Goal: Task Accomplishment & Management: Manage account settings

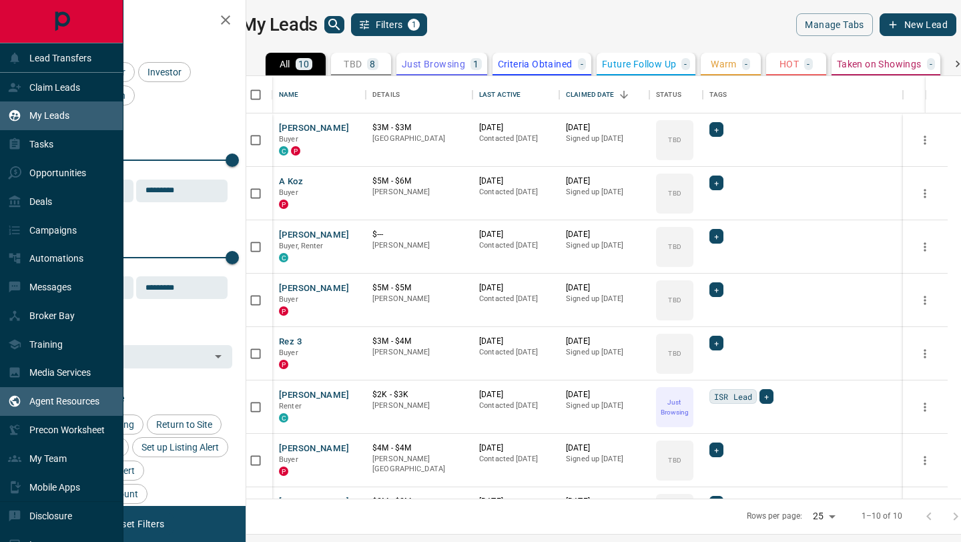
click at [60, 403] on p "Agent Resources" at bounding box center [64, 401] width 70 height 11
click at [35, 116] on p "My Leads" at bounding box center [49, 115] width 40 height 11
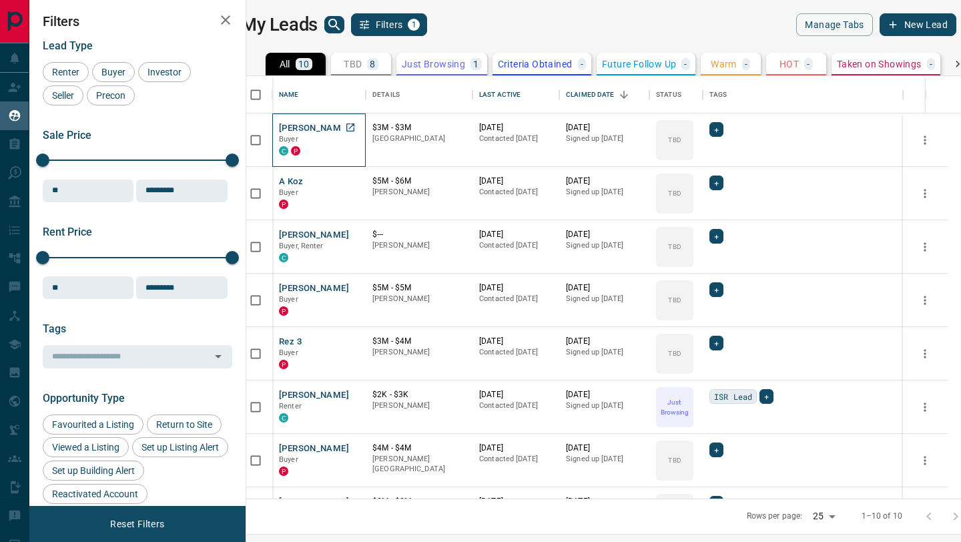
click at [340, 140] on p "Buyer" at bounding box center [319, 139] width 80 height 11
click at [308, 126] on button "[PERSON_NAME]" at bounding box center [314, 128] width 70 height 13
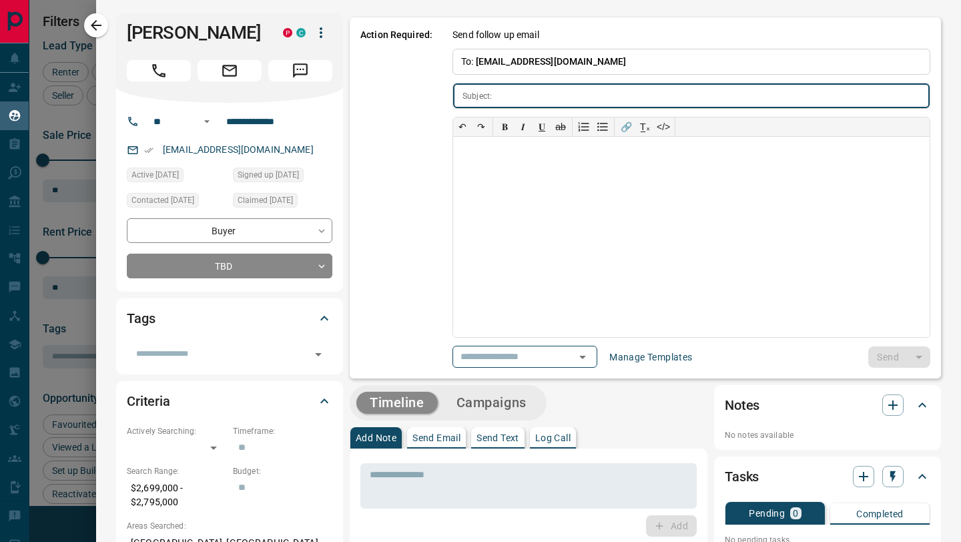
type input "**********"
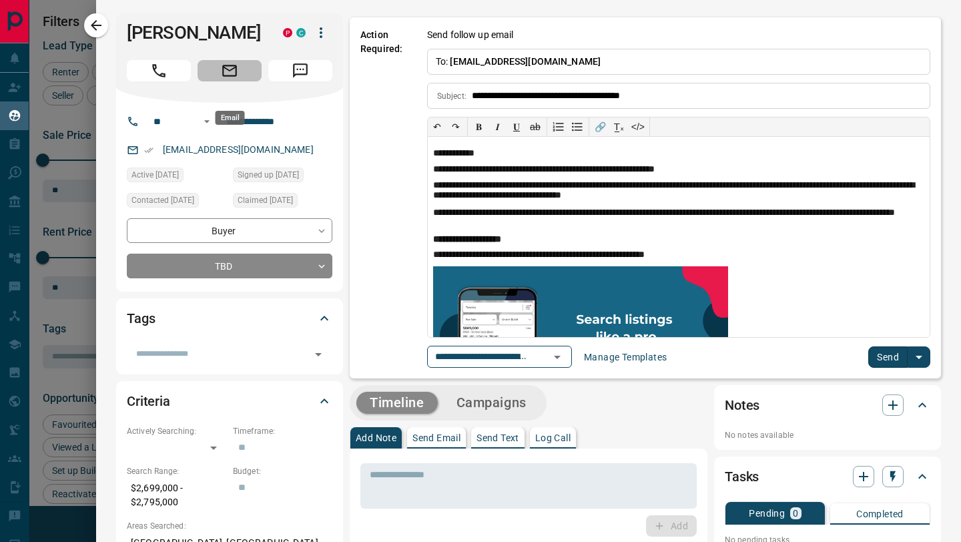
click at [230, 79] on icon "Email" at bounding box center [229, 70] width 17 height 17
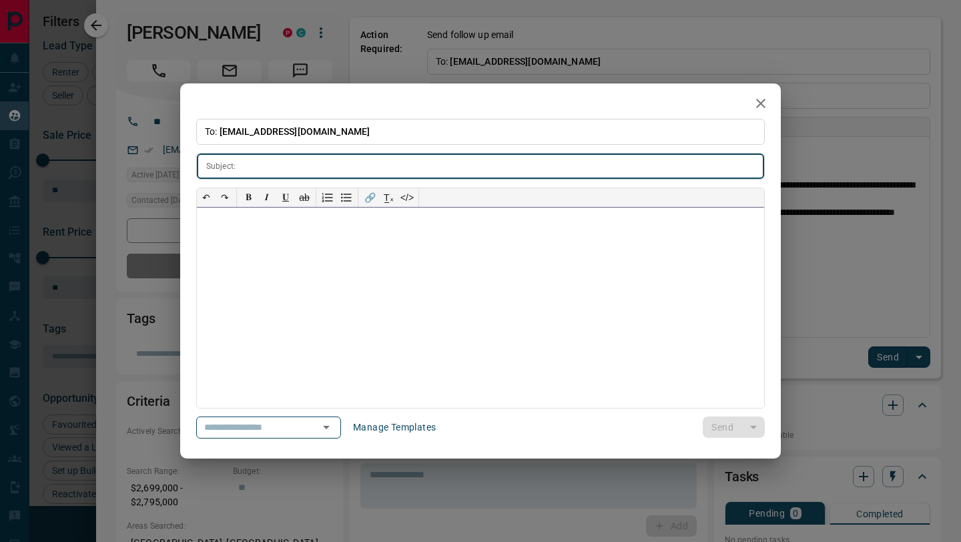
click at [280, 240] on div at bounding box center [481, 308] width 568 height 200
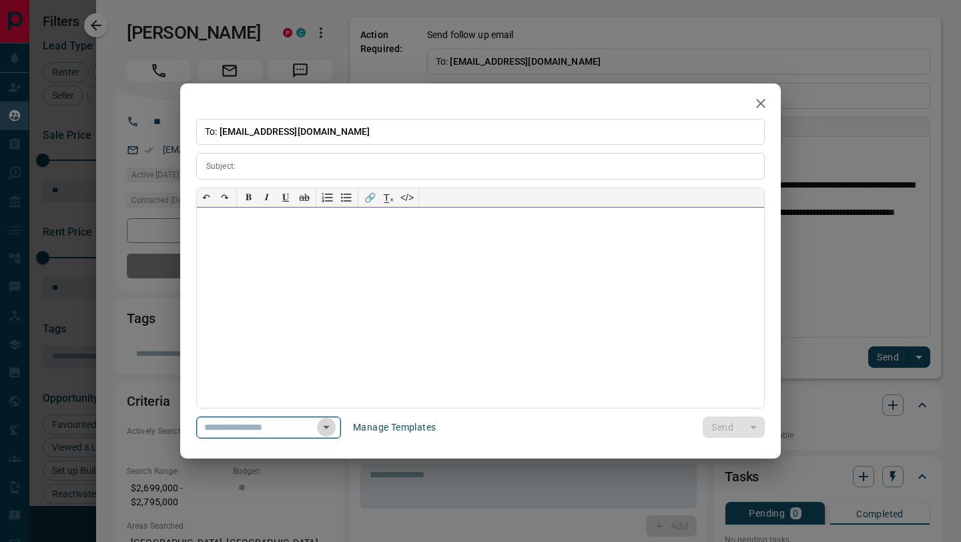
click at [330, 431] on icon "Open" at bounding box center [326, 427] width 16 height 16
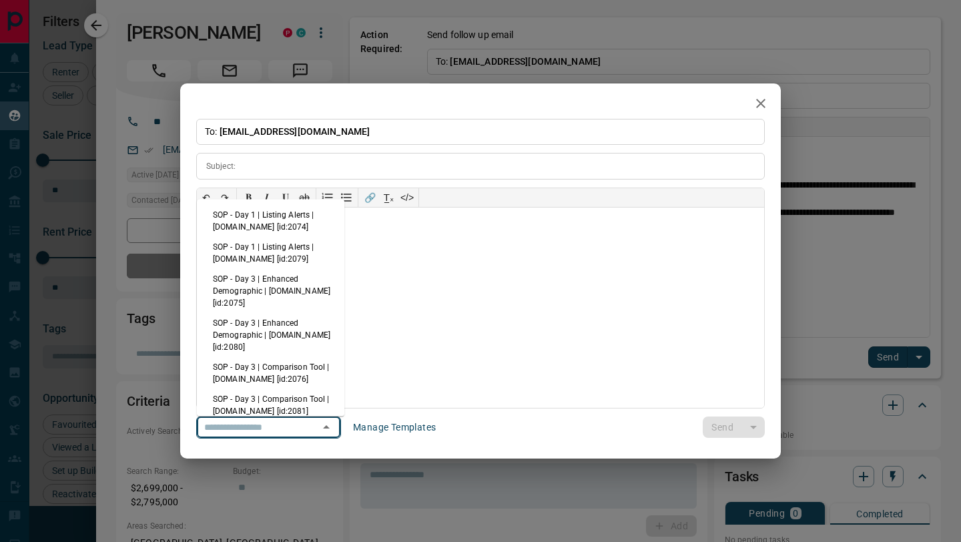
click at [297, 221] on li "SOP - Day 1 | Listing Alerts | [DOMAIN_NAME] [id:2074]" at bounding box center [271, 221] width 148 height 32
type input "**********"
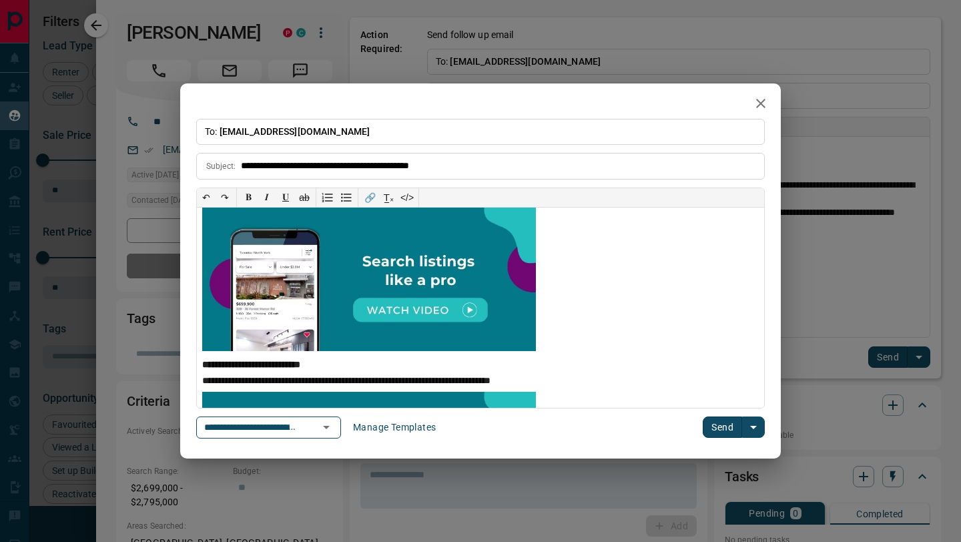
scroll to position [318, 0]
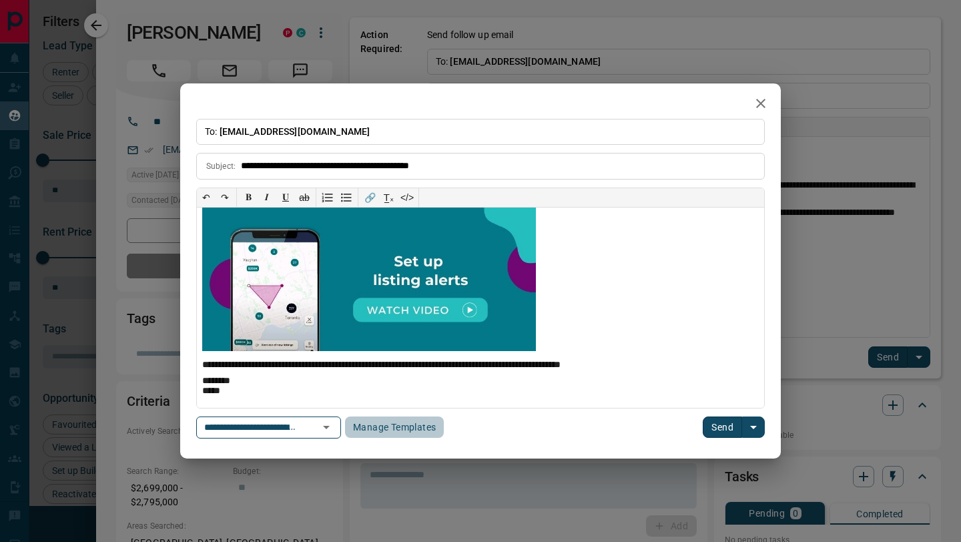
click at [394, 431] on button "Manage Templates" at bounding box center [394, 427] width 99 height 21
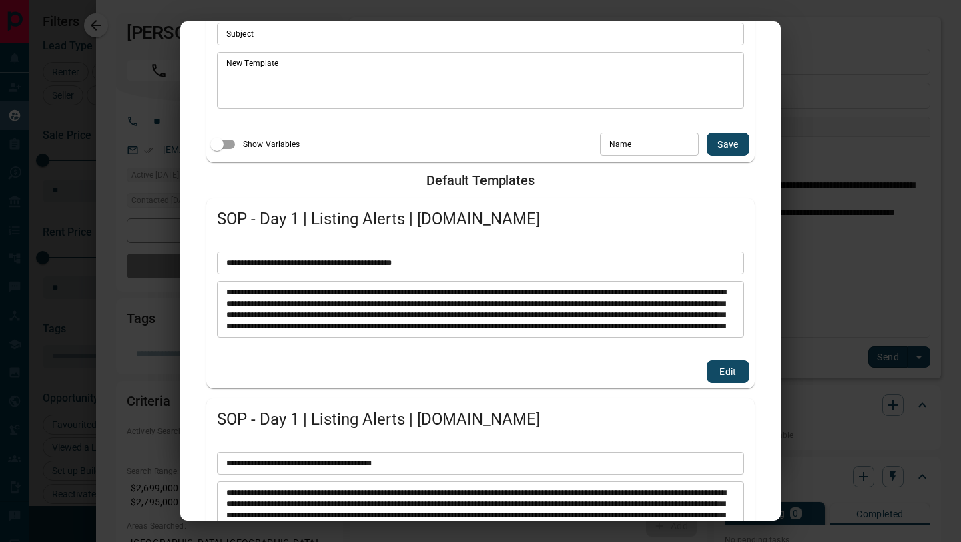
scroll to position [0, 0]
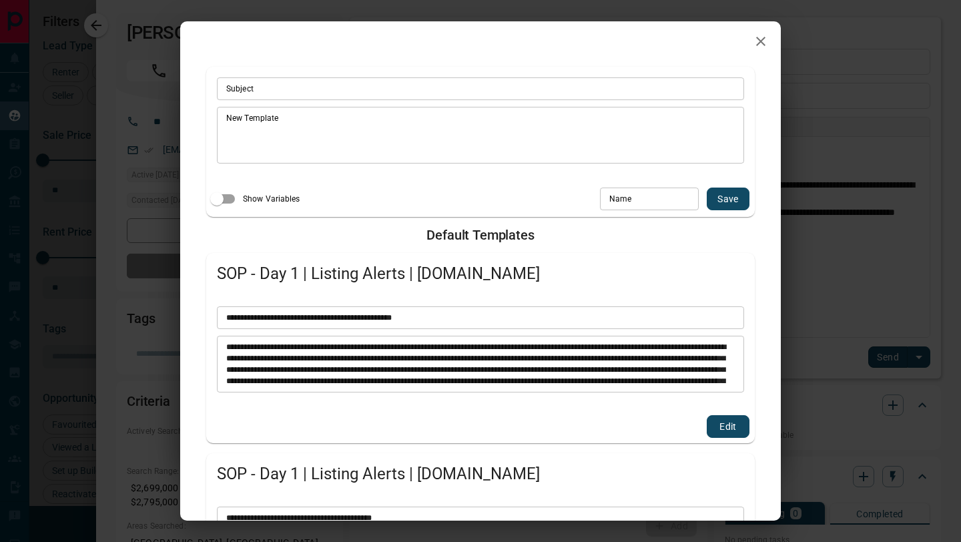
click at [763, 39] on icon "button" at bounding box center [760, 41] width 9 height 9
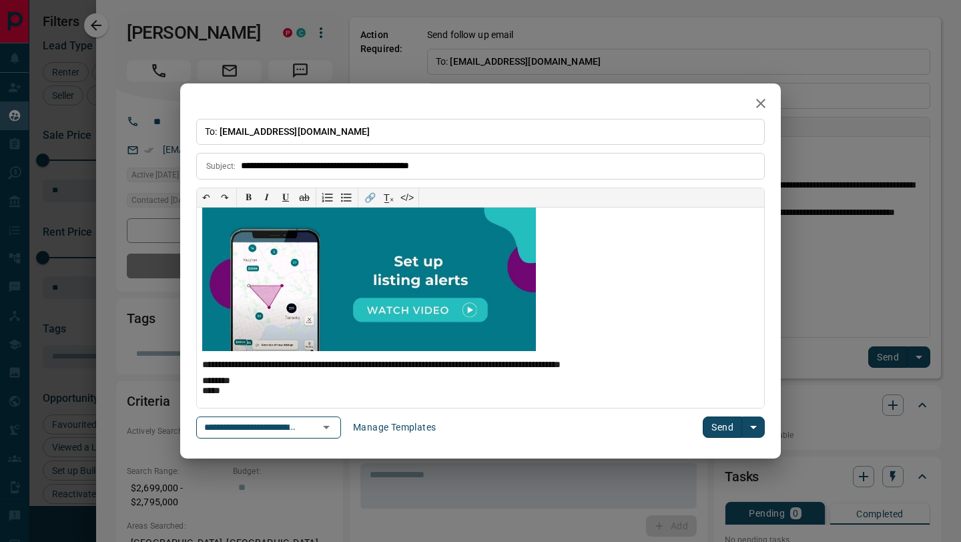
click at [756, 428] on icon "split button" at bounding box center [754, 427] width 16 height 16
click at [754, 407] on li "Send Test Email" at bounding box center [734, 401] width 80 height 20
click at [760, 101] on icon "button" at bounding box center [760, 103] width 9 height 9
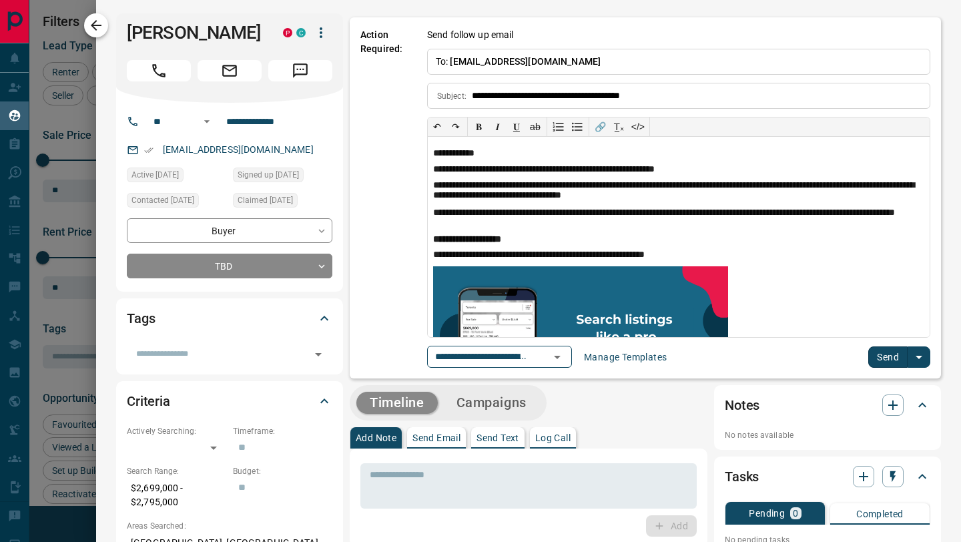
click at [93, 21] on icon "button" at bounding box center [96, 25] width 16 height 16
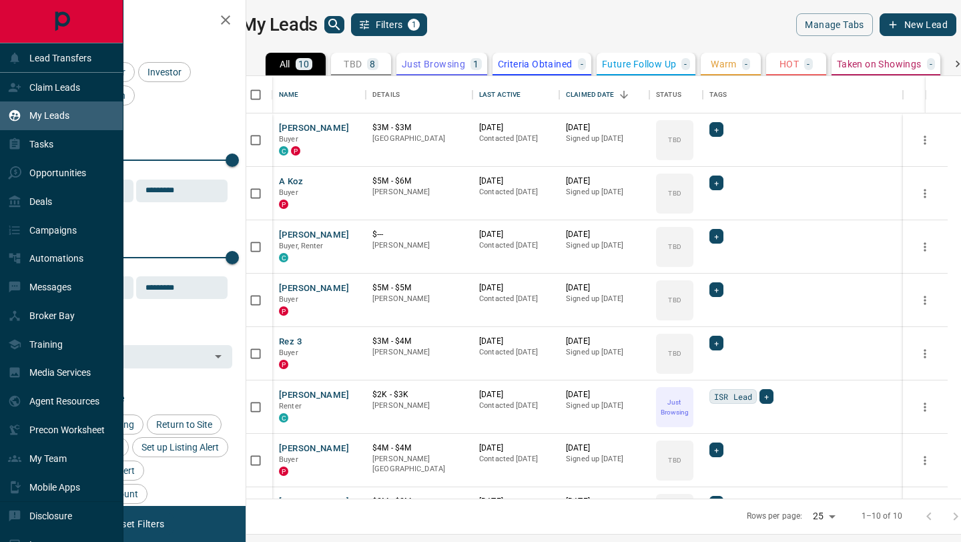
click at [73, 14] on icon "Main Page" at bounding box center [62, 22] width 30 height 30
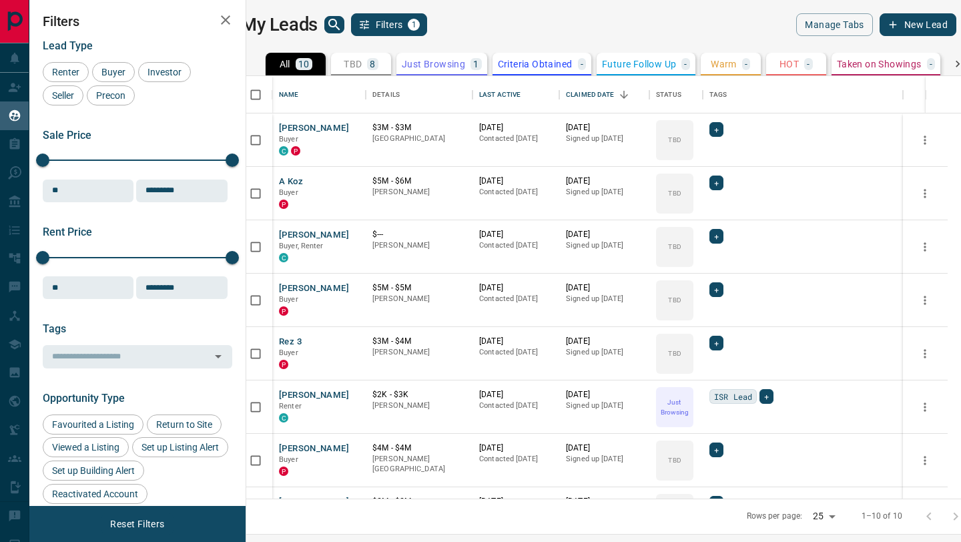
click at [230, 17] on icon "button" at bounding box center [226, 20] width 16 height 16
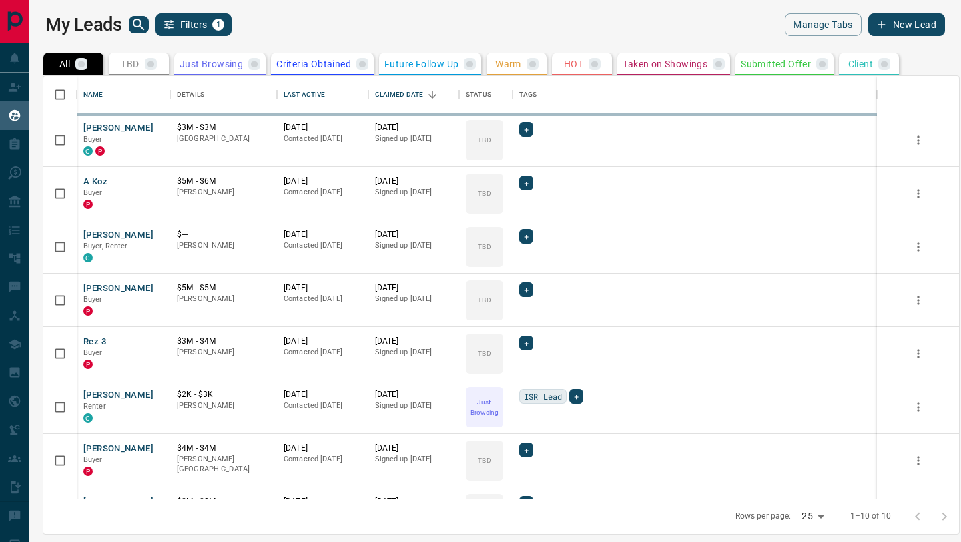
scroll to position [423, 916]
